Goal: Information Seeking & Learning: Find specific fact

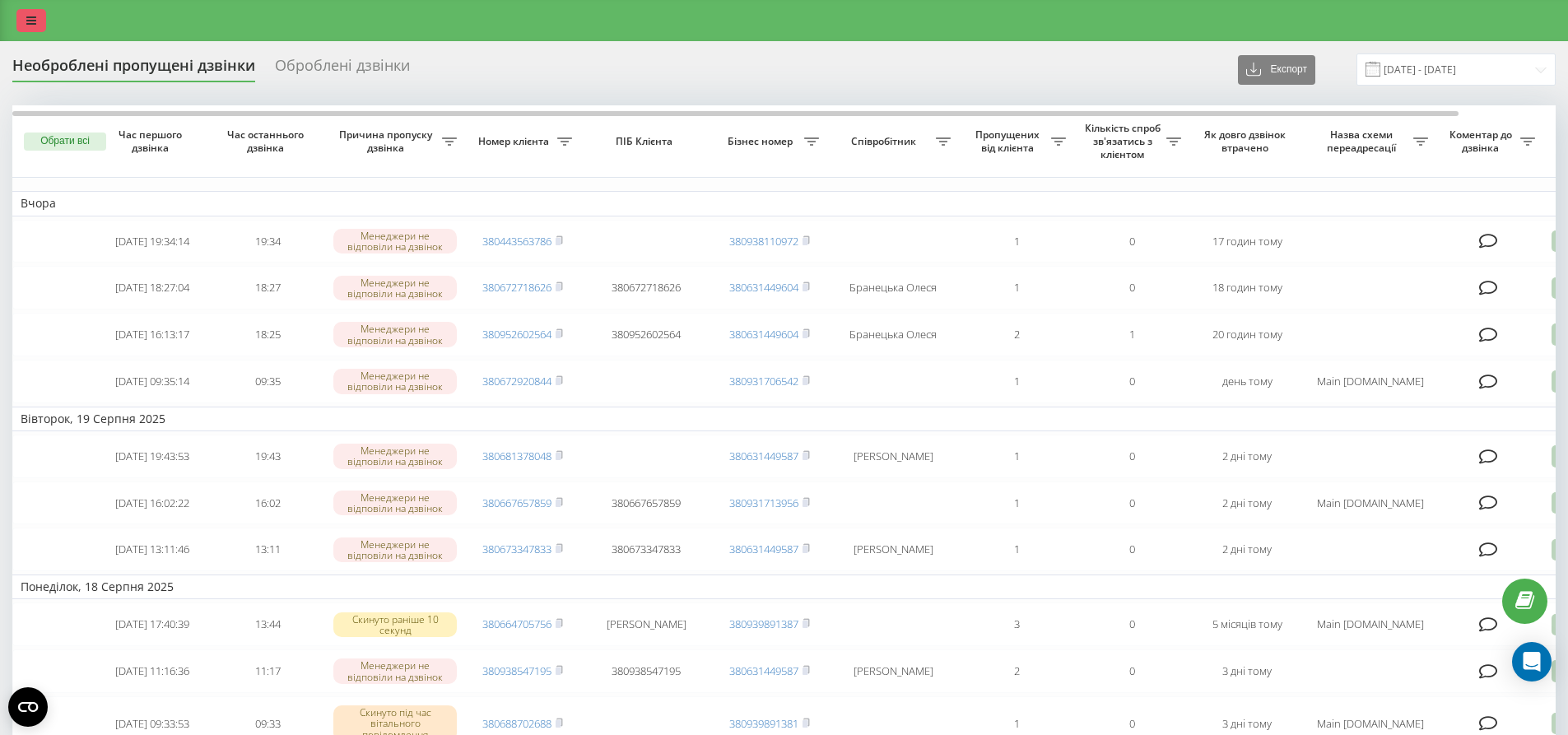
drag, startPoint x: 0, startPoint y: 0, endPoint x: 23, endPoint y: 24, distance: 33.2
click at [15, 8] on div at bounding box center [784, 21] width 1568 height 42
click at [36, 33] on div at bounding box center [784, 21] width 1568 height 42
click at [33, 21] on icon at bounding box center [31, 20] width 10 height 12
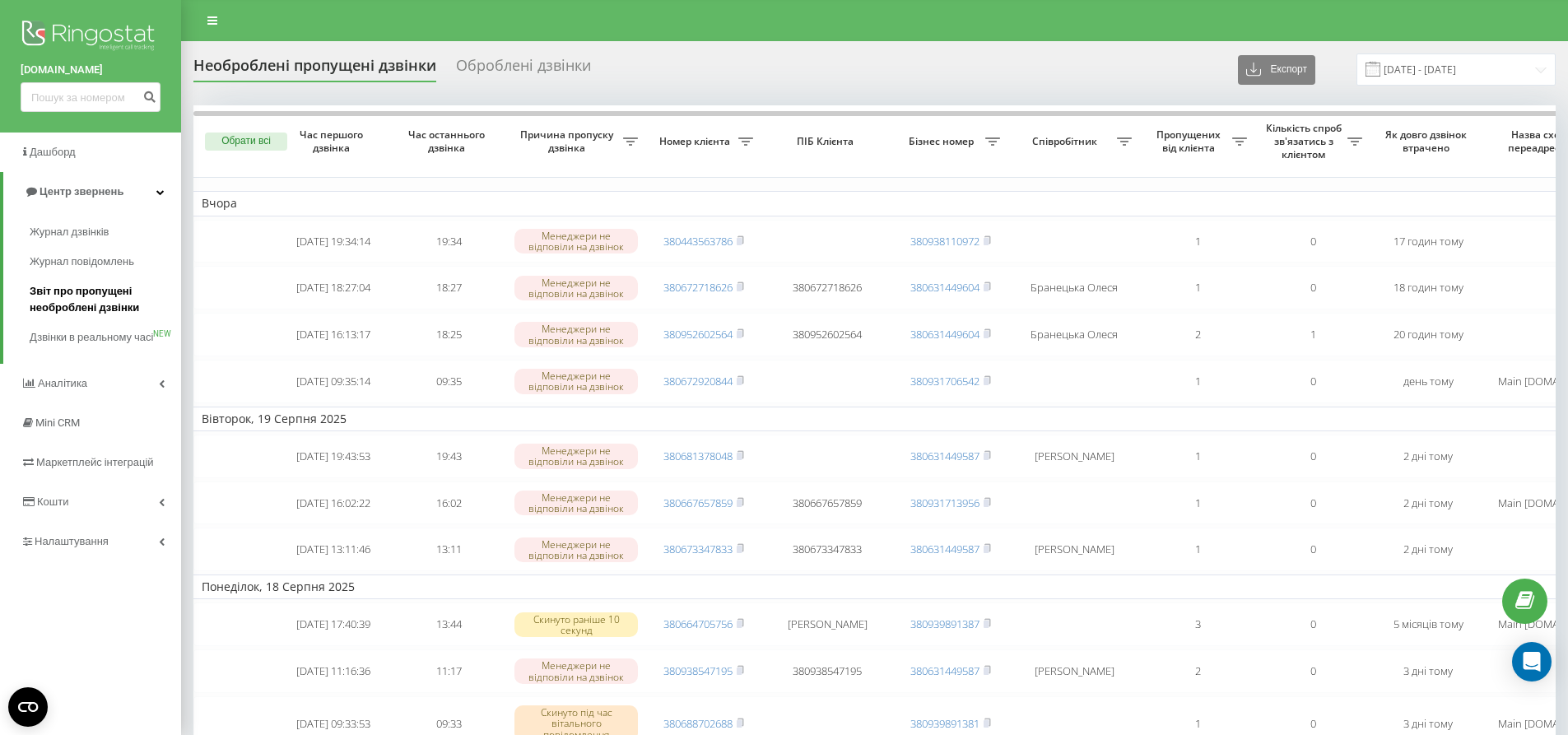
click at [70, 288] on span "Звіт про пропущені необроблені дзвінки" at bounding box center [101, 299] width 143 height 33
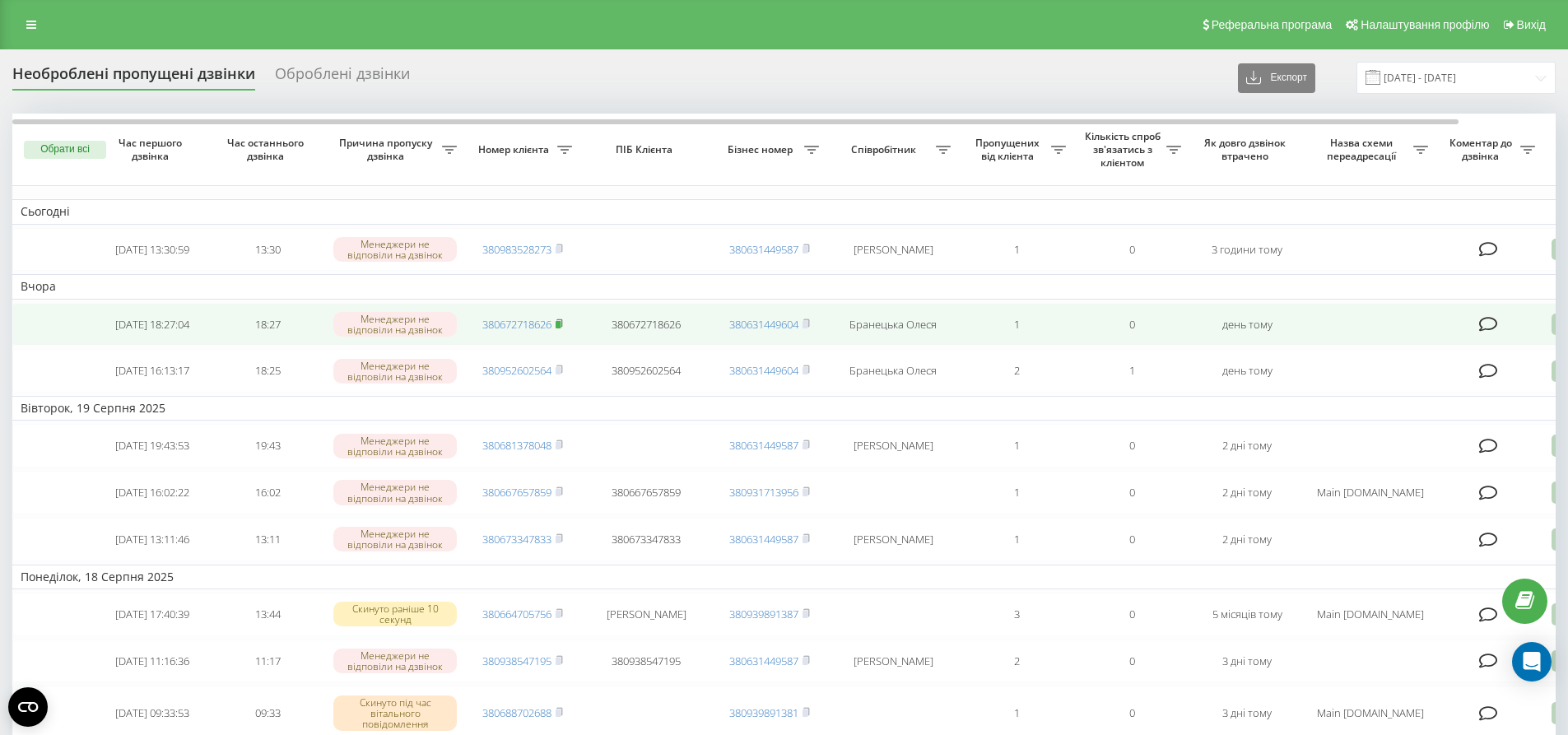
click at [558, 326] on rect at bounding box center [558, 324] width 5 height 7
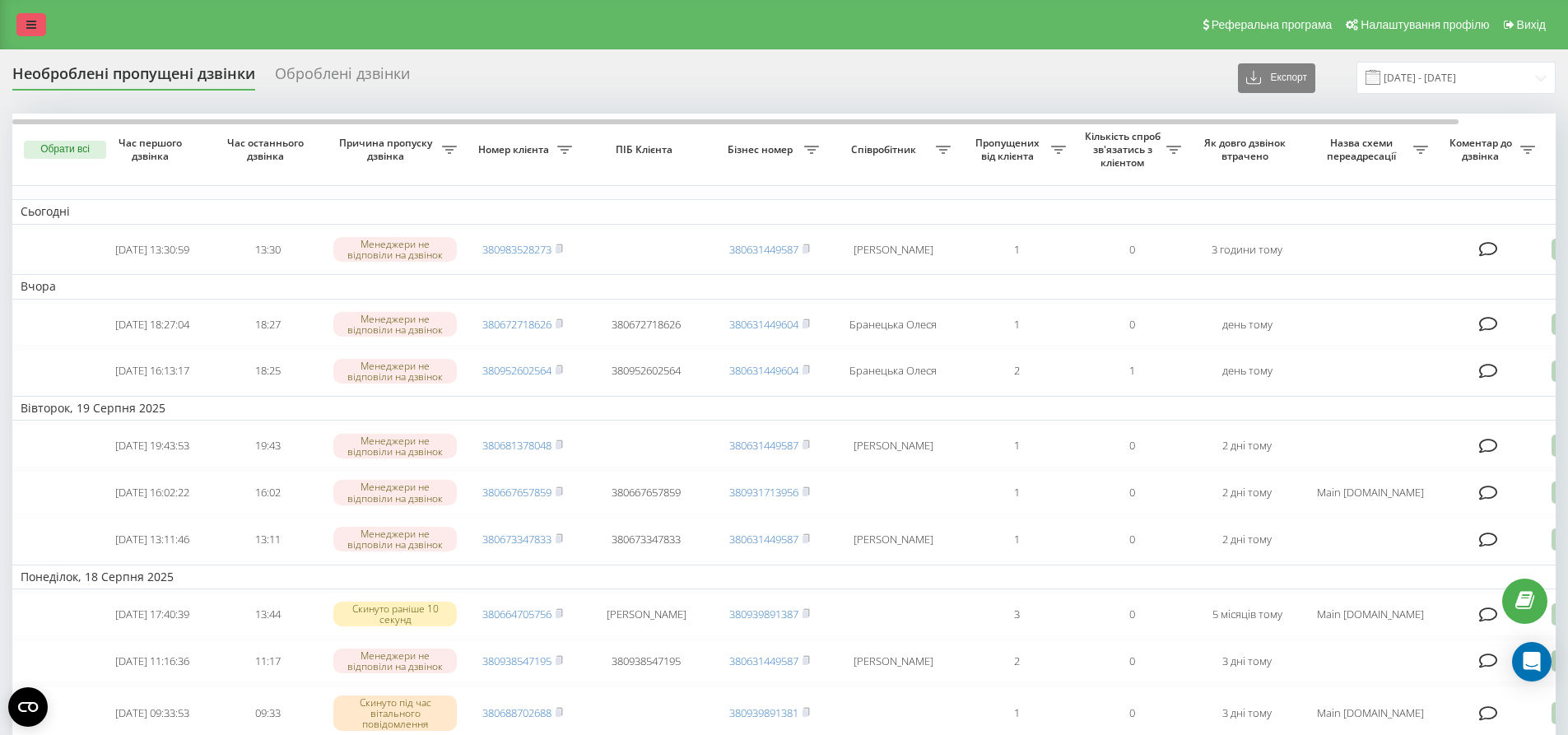
click at [30, 24] on icon at bounding box center [31, 24] width 10 height 12
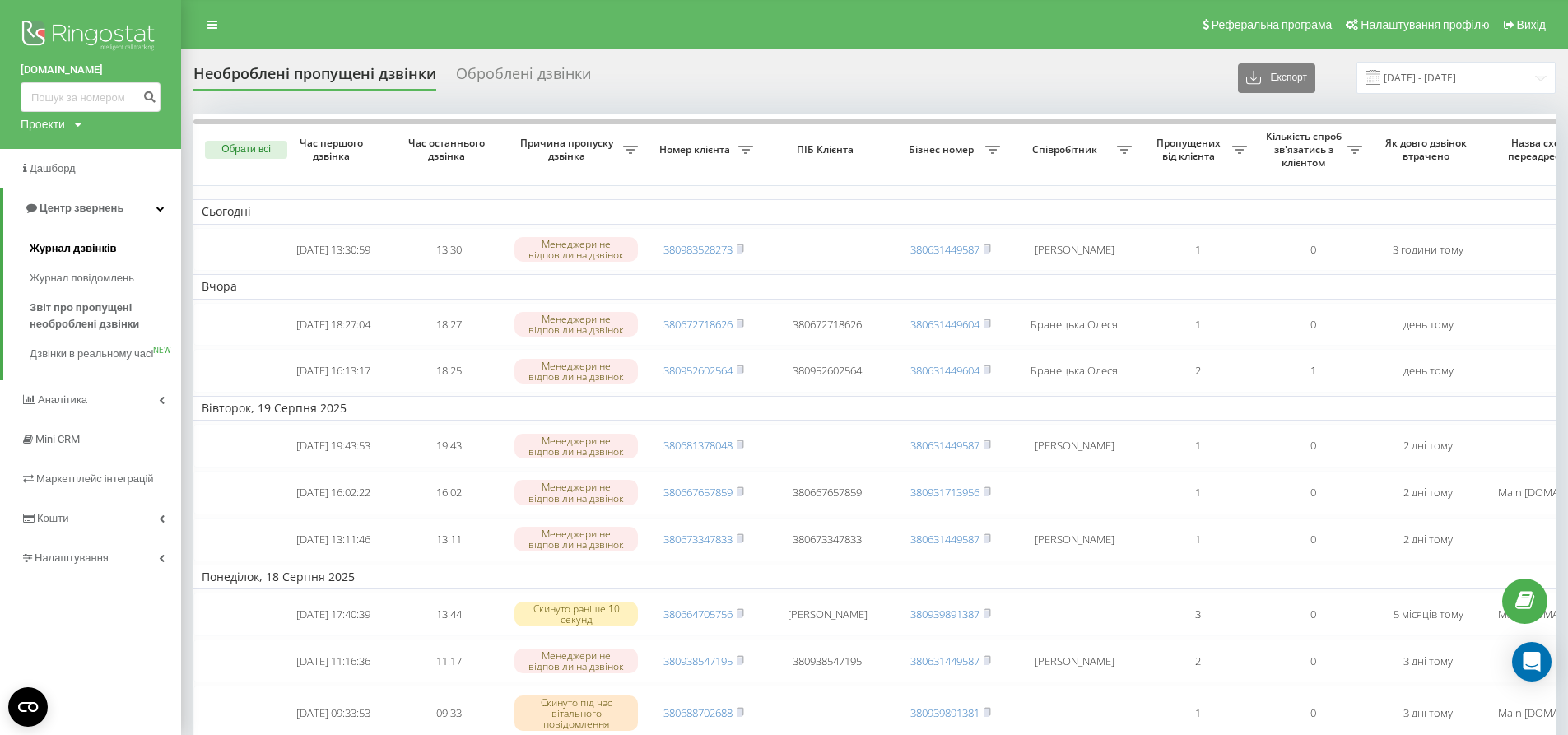
click at [73, 248] on span "Журнал дзвінків" at bounding box center [73, 249] width 88 height 16
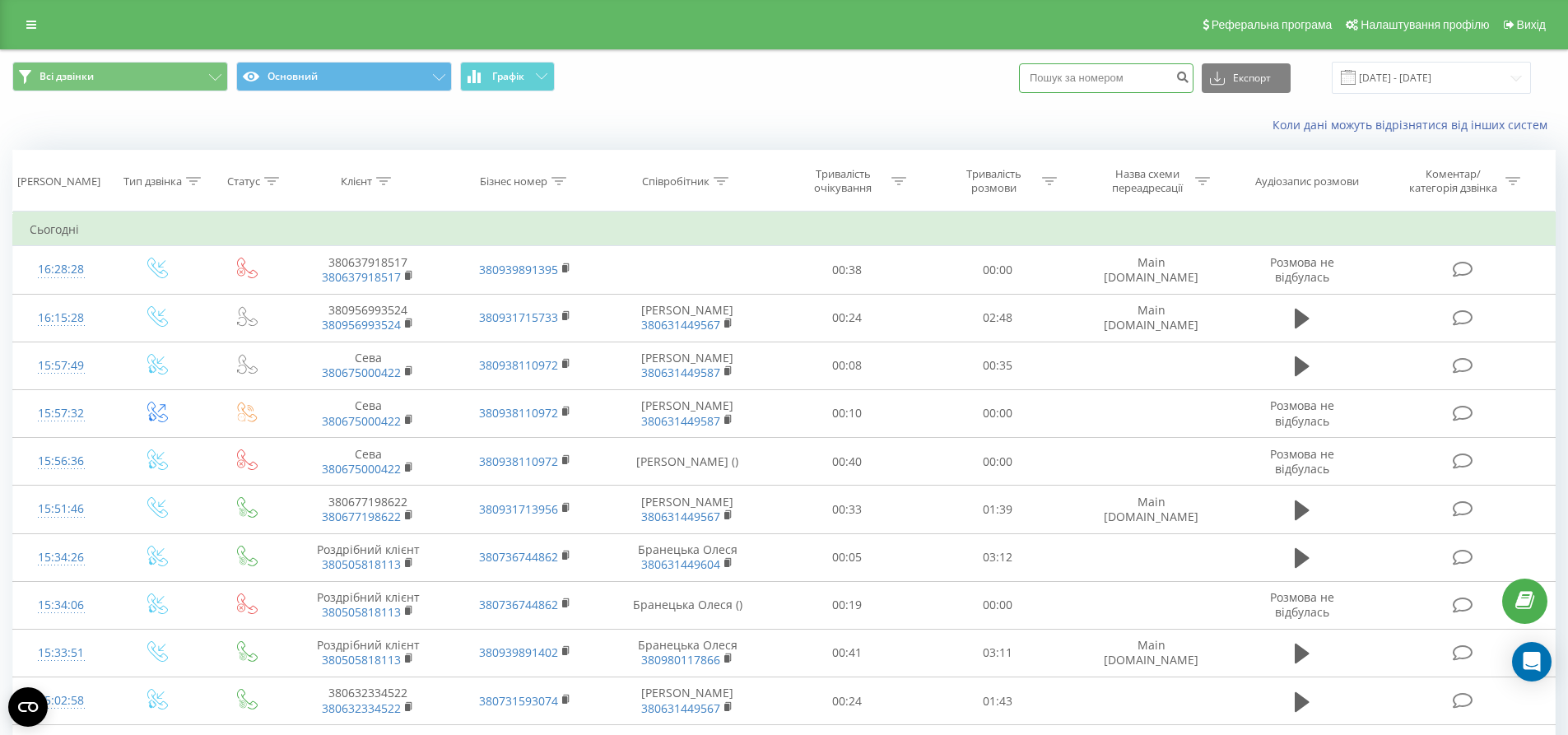
click at [1160, 85] on input at bounding box center [1105, 78] width 174 height 30
type input "0675000422"
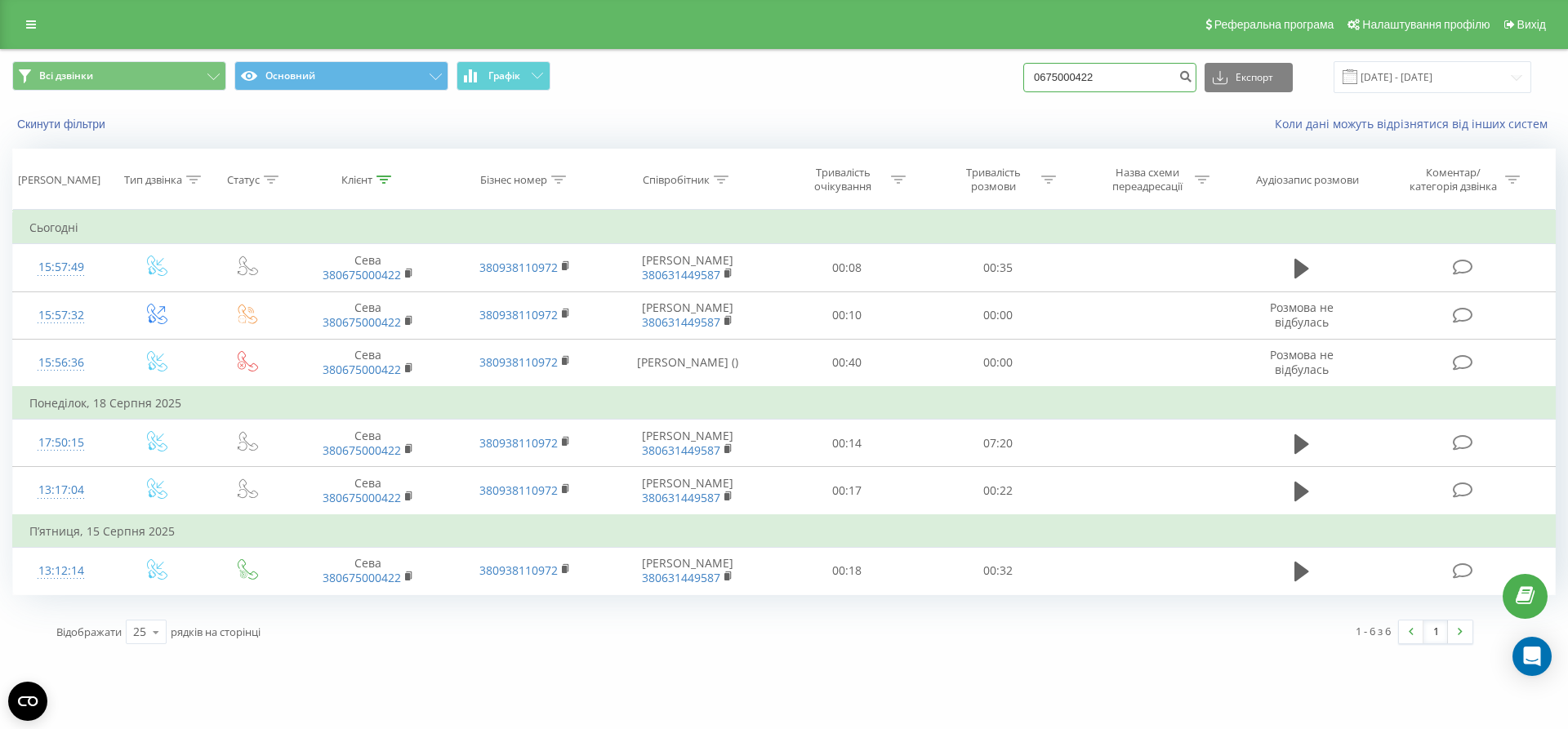
click at [1104, 76] on input "0675000422" at bounding box center [1109, 77] width 173 height 30
drag, startPoint x: 1147, startPoint y: 83, endPoint x: 649, endPoint y: -1, distance: 505.0
click at [649, 0] on html "nowodvorski.ua 0675000422 Проекти nowodvorski.ua Дашборд Центр звернень Журнал …" at bounding box center [784, 364] width 1568 height 729
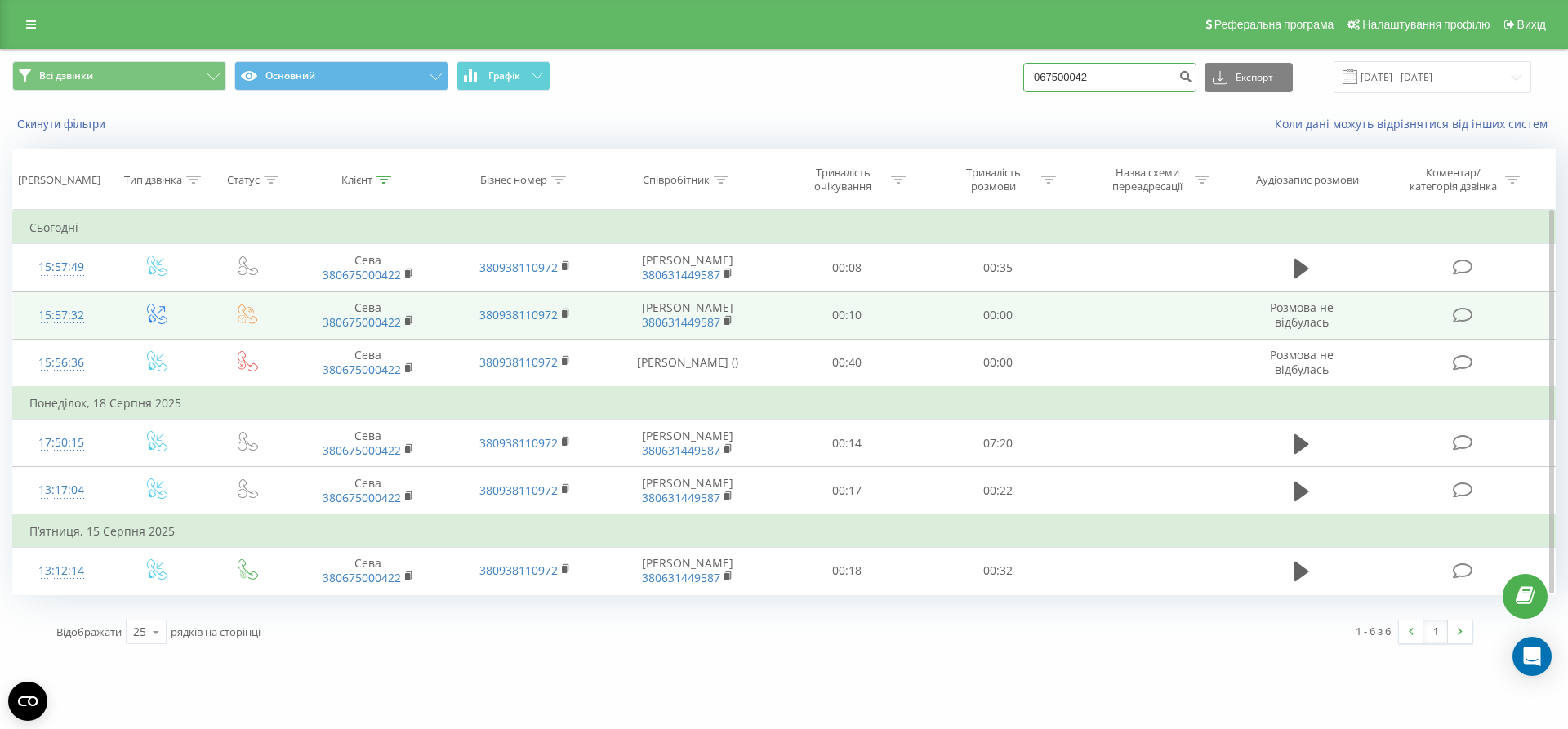
type input "0675000422"
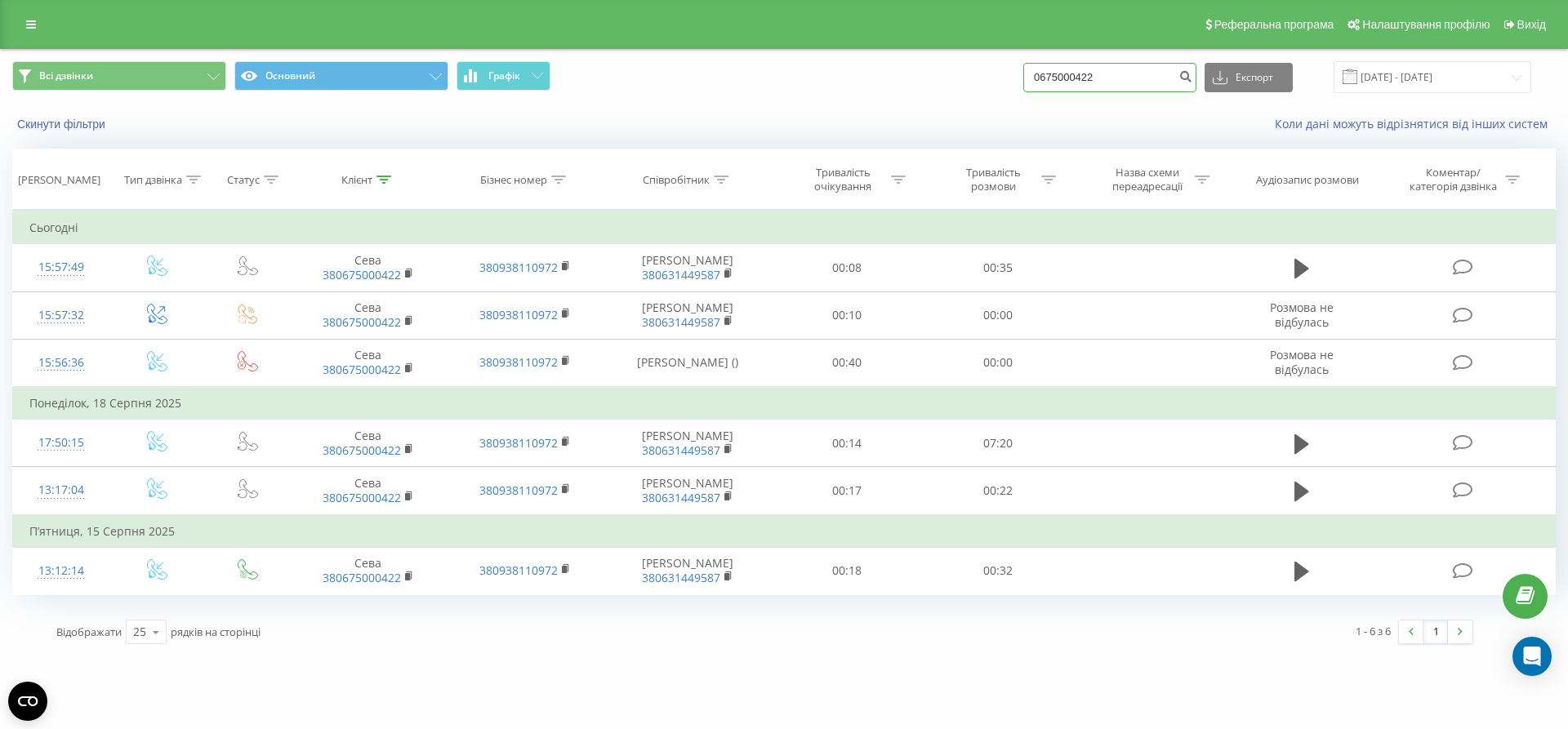
drag, startPoint x: 1114, startPoint y: 77, endPoint x: 518, endPoint y: -81, distance: 616.6
click at [518, 0] on html "nowodvorski.ua 0675000422 Проекти nowodvorski.ua Дашборд Центр звернень Журнал …" at bounding box center [784, 364] width 1568 height 729
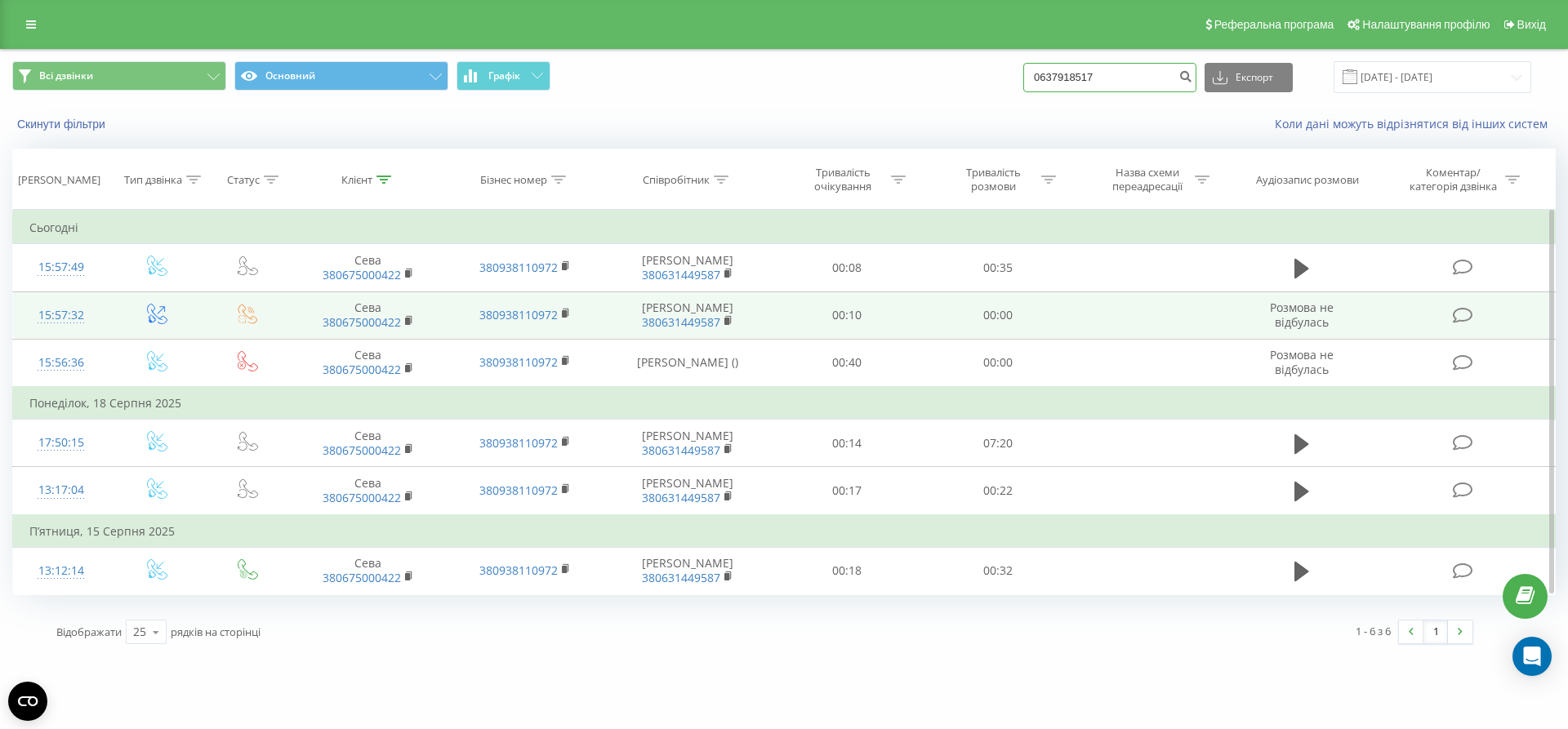
type input "0637918517"
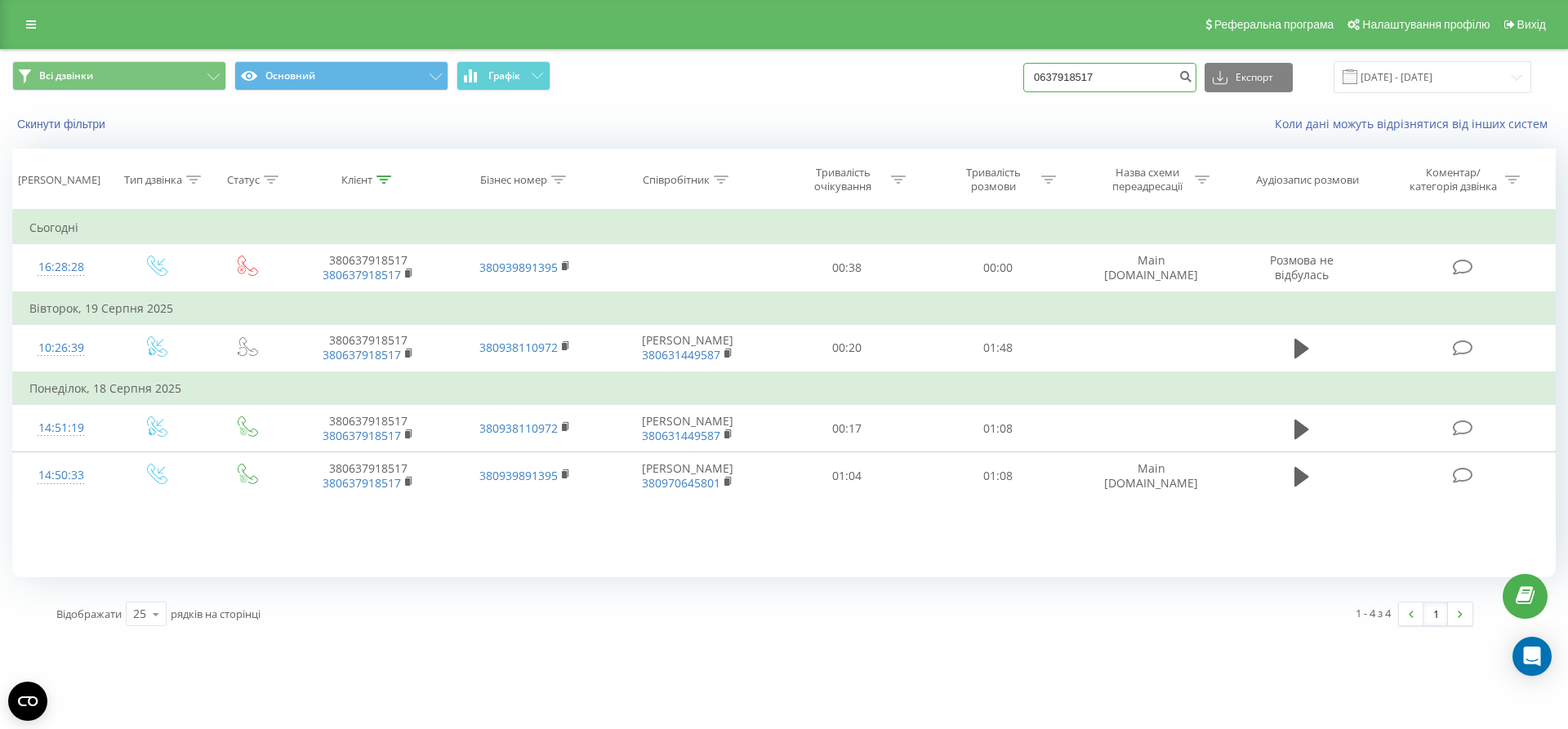
drag, startPoint x: 1158, startPoint y: 85, endPoint x: 574, endPoint y: -24, distance: 594.1
click at [574, 0] on html "nowodvorski.ua 0637918517 Проекти nowodvorski.ua Дашборд Центр звернень Журнал …" at bounding box center [784, 364] width 1568 height 729
type input "0505818113"
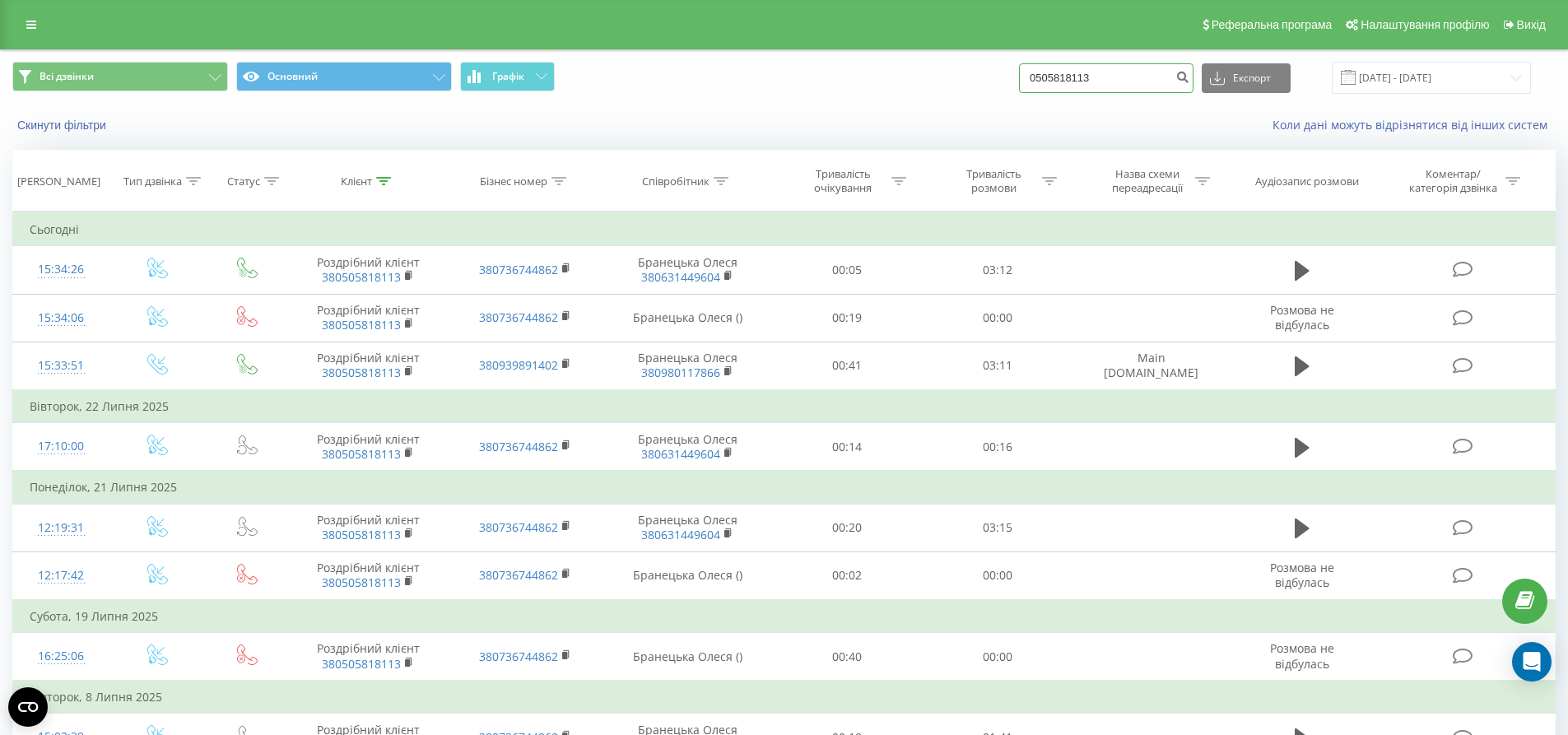
drag, startPoint x: 1120, startPoint y: 72, endPoint x: 132, endPoint y: -115, distance: 1005.5
click at [132, 0] on html "nowodvorski.ua 0505818113 Проекти nowodvorski.ua Дашборд Центр звернень Журнал …" at bounding box center [784, 367] width 1568 height 735
type input "0983528273"
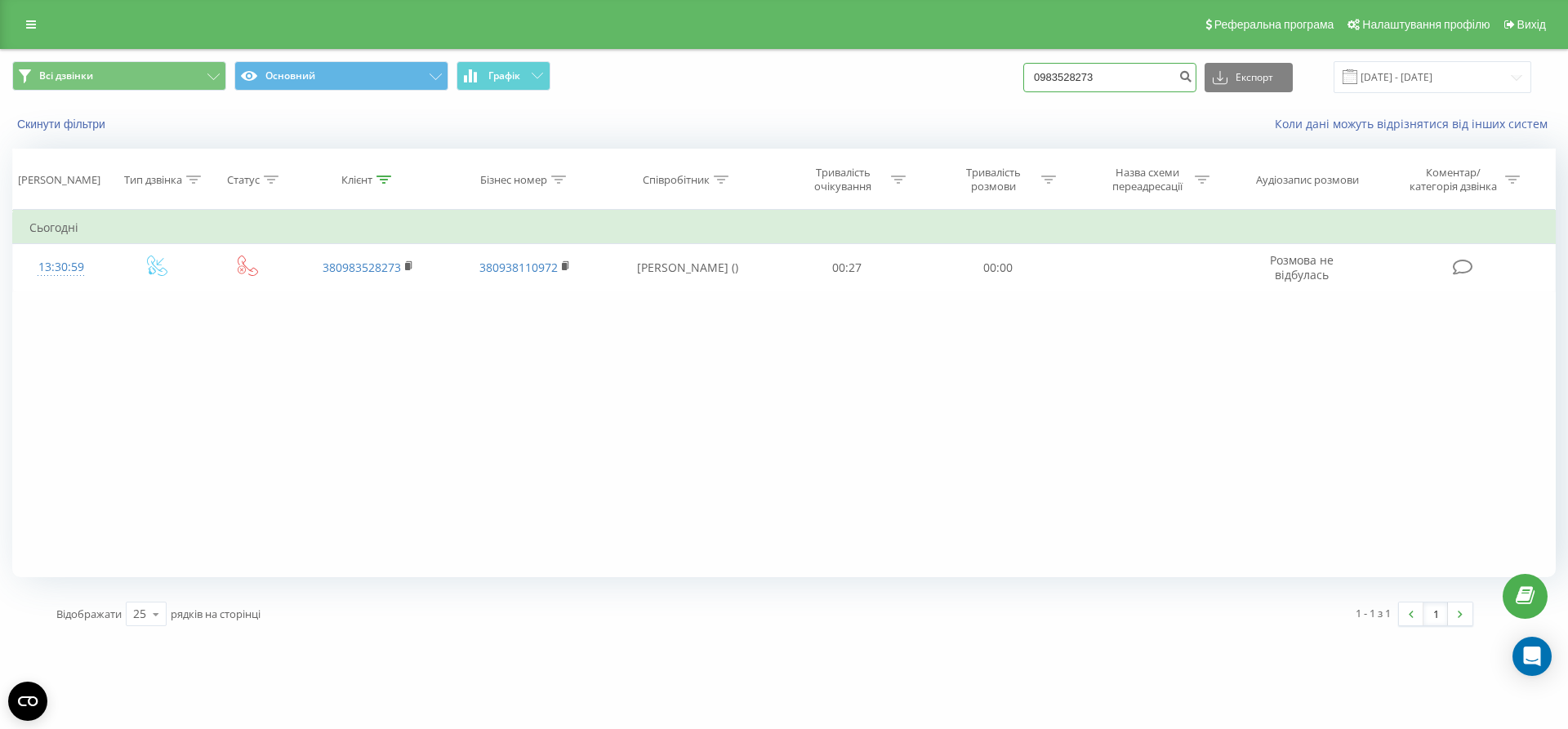
click at [1160, 72] on input "0983528273" at bounding box center [1109, 77] width 173 height 30
drag, startPoint x: 455, startPoint y: -94, endPoint x: 187, endPoint y: -114, distance: 268.7
click at [187, 0] on html "nowodvorski.ua 0983528273 Проекти nowodvorski.ua Дашборд Центр звернень Журнал …" at bounding box center [784, 364] width 1568 height 729
type input "0503349968"
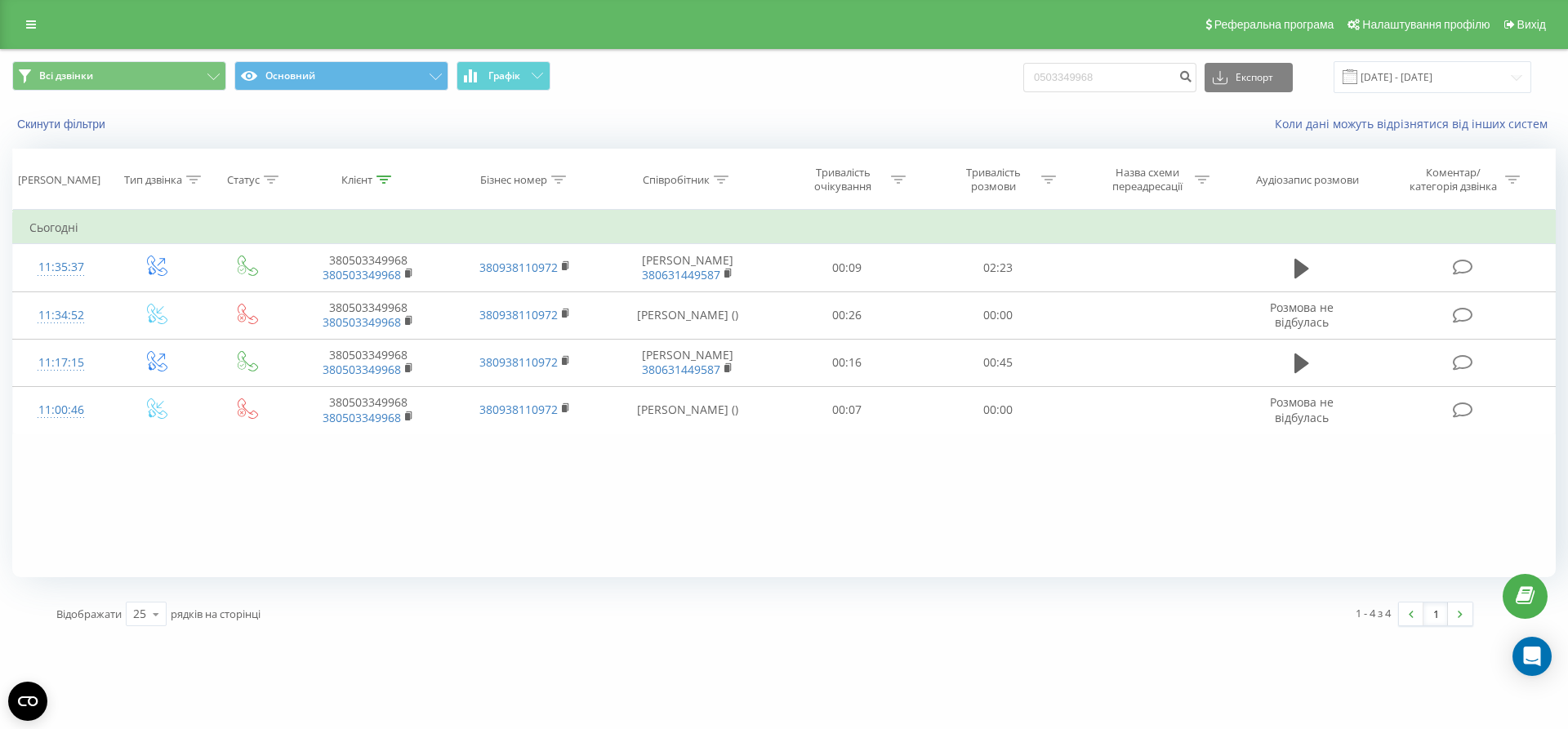
drag, startPoint x: 32, startPoint y: 34, endPoint x: 41, endPoint y: 51, distance: 19.2
click at [32, 34] on link at bounding box center [30, 24] width 30 height 22
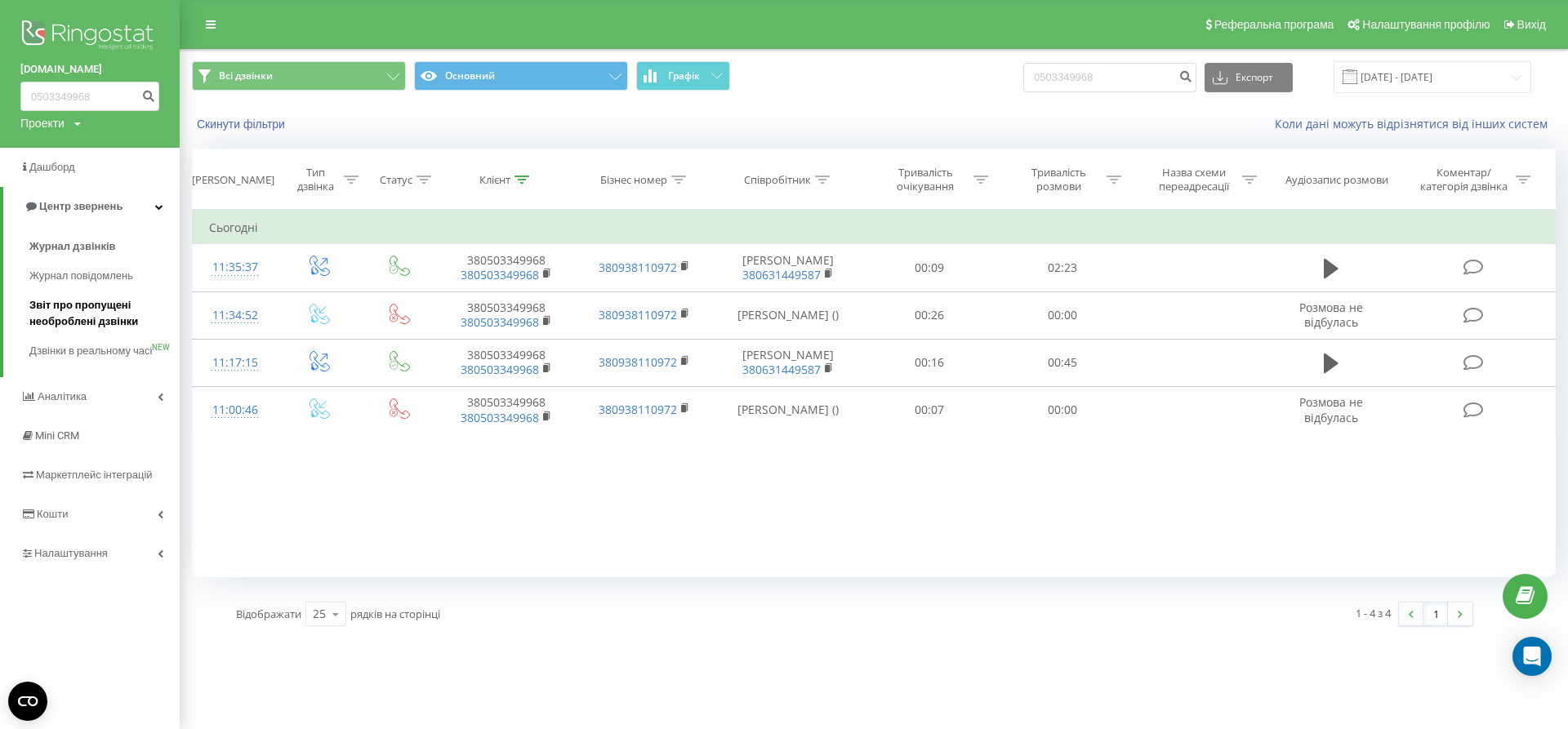
click at [104, 306] on span "Звіт про пропущені необроблені дзвінки" at bounding box center [100, 313] width 142 height 32
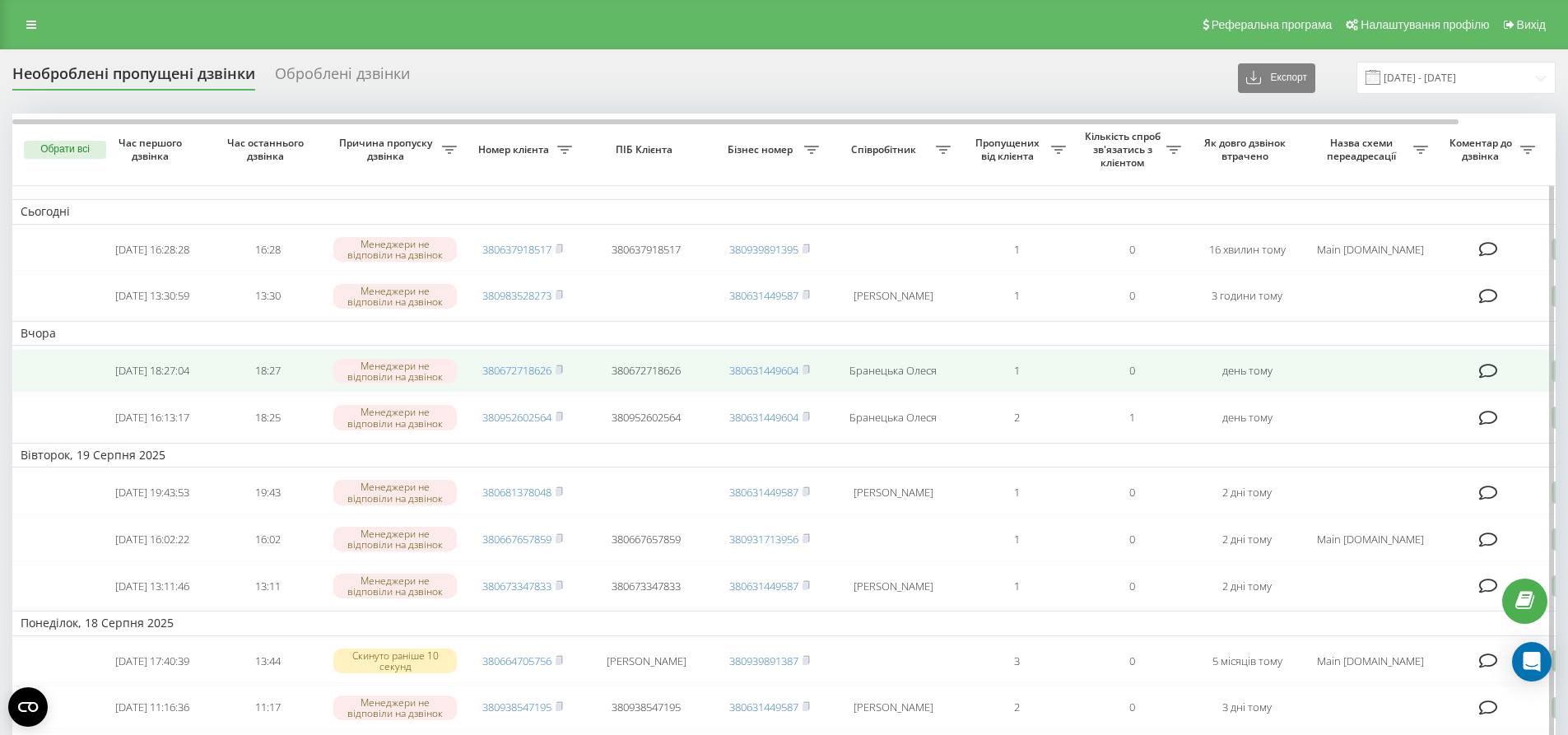
drag, startPoint x: 560, startPoint y: 382, endPoint x: 560, endPoint y: 397, distance: 15.0
click at [560, 374] on rect at bounding box center [558, 371] width 5 height 7
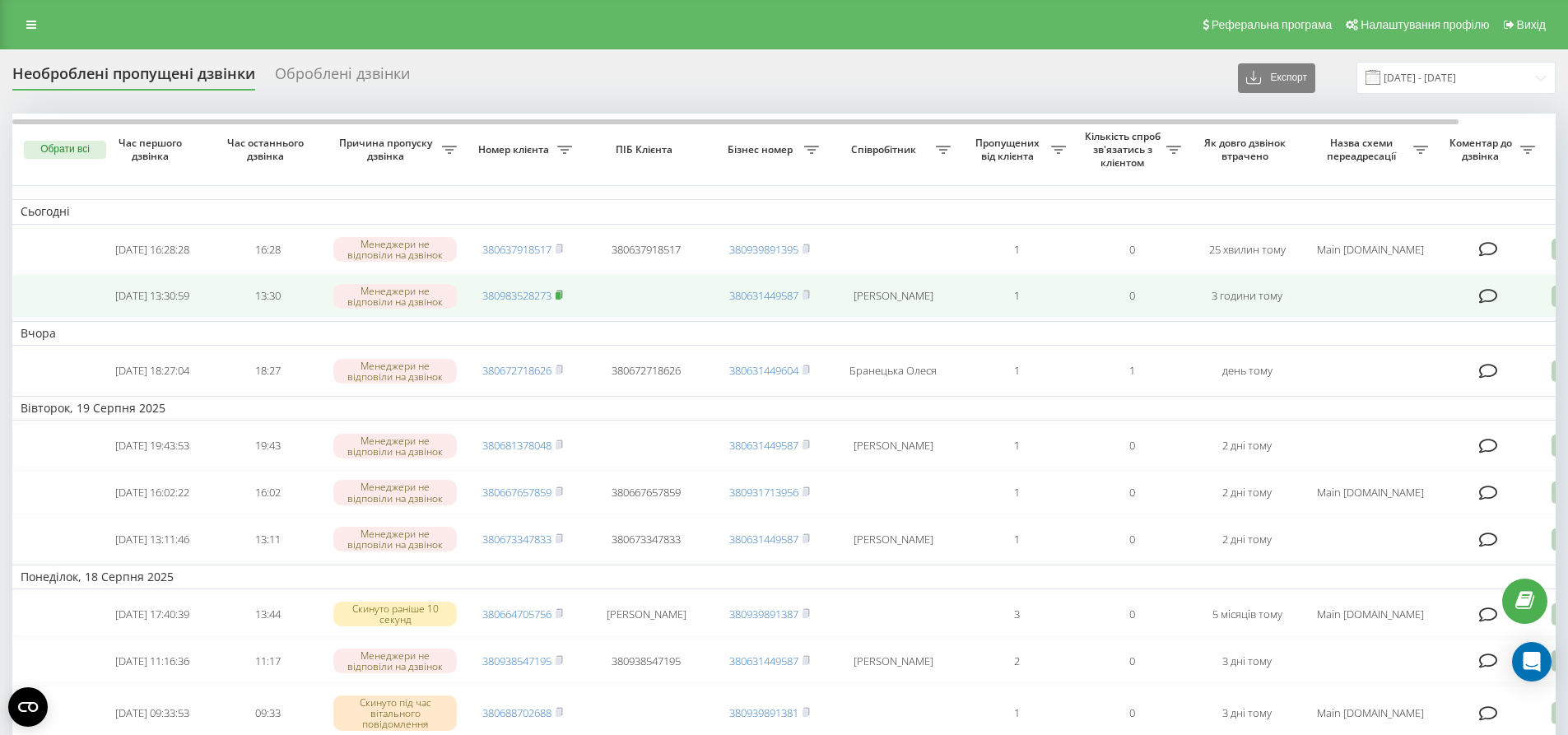
click at [559, 297] on icon at bounding box center [559, 295] width 7 height 10
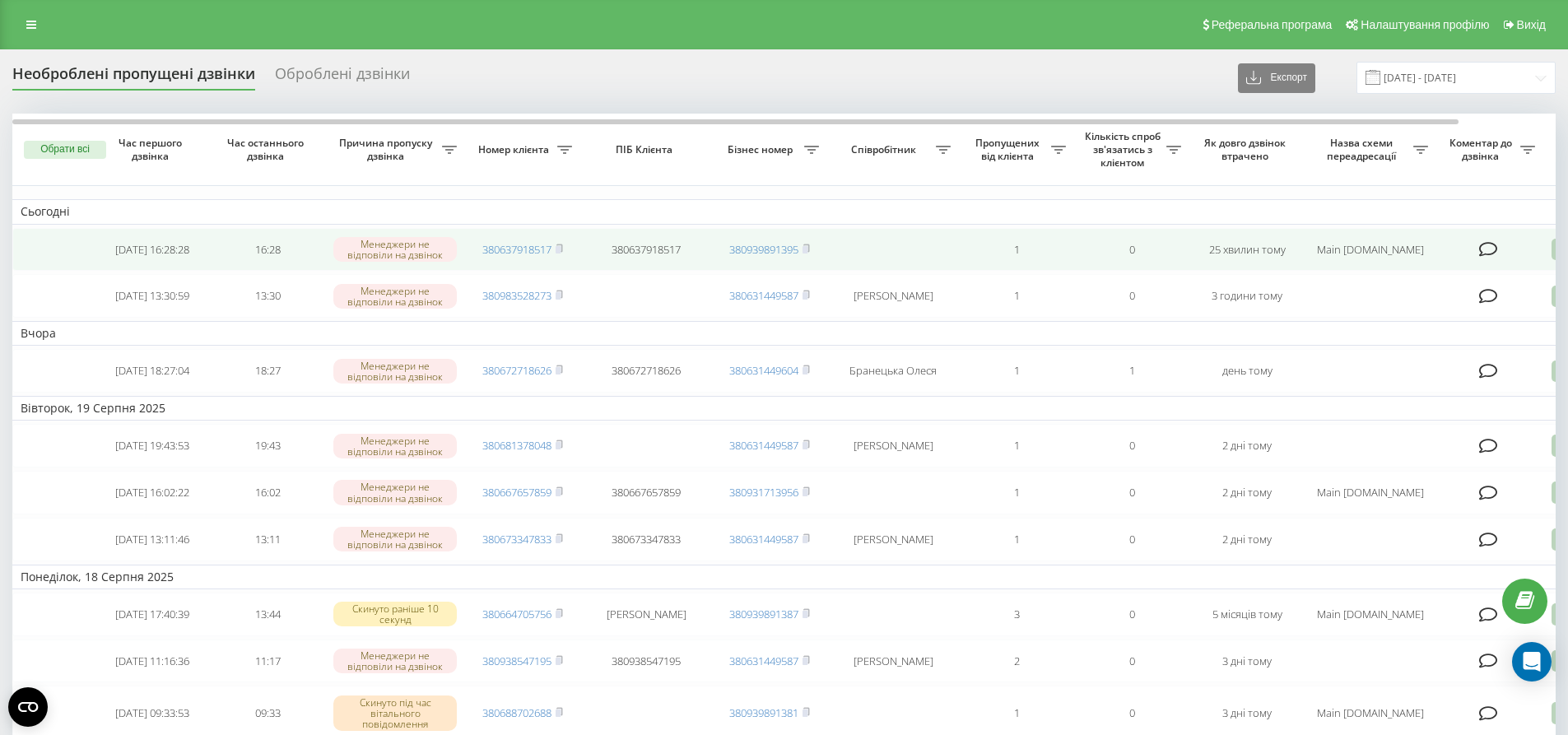
click at [566, 252] on td "380637918517" at bounding box center [522, 250] width 115 height 43
click at [561, 247] on icon at bounding box center [559, 249] width 7 height 10
